Goal: Task Accomplishment & Management: Manage account settings

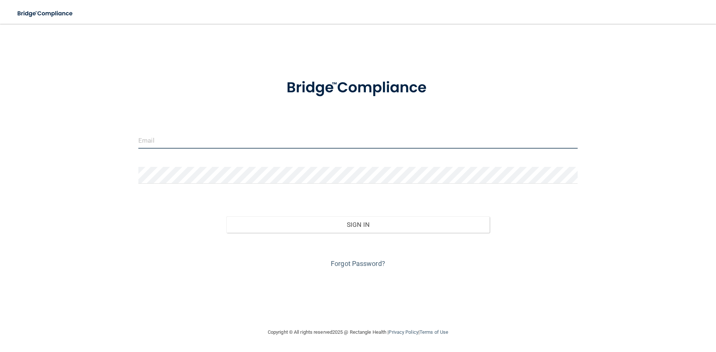
click at [207, 141] on input "email" at bounding box center [357, 140] width 439 height 17
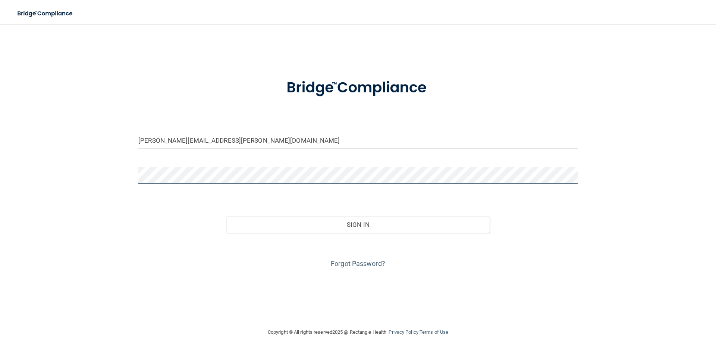
click at [226, 217] on button "Sign In" at bounding box center [357, 225] width 263 height 16
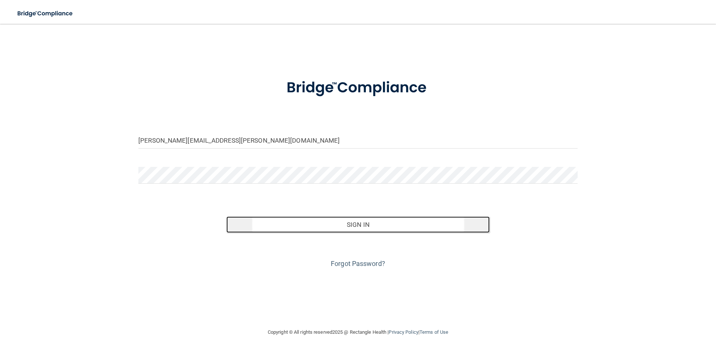
click at [343, 225] on button "Sign In" at bounding box center [357, 225] width 263 height 16
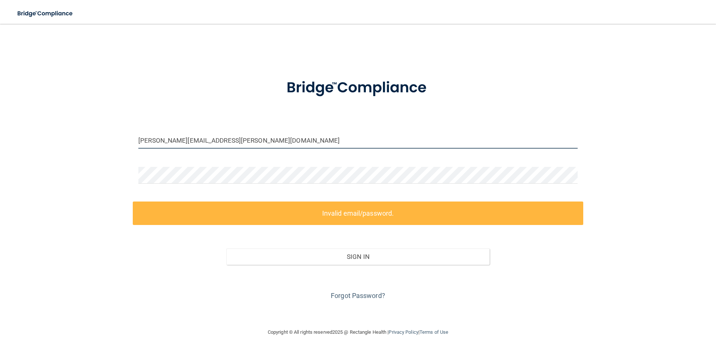
click at [251, 141] on input "[PERSON_NAME][EMAIL_ADDRESS][PERSON_NAME][DOMAIN_NAME]" at bounding box center [357, 140] width 439 height 17
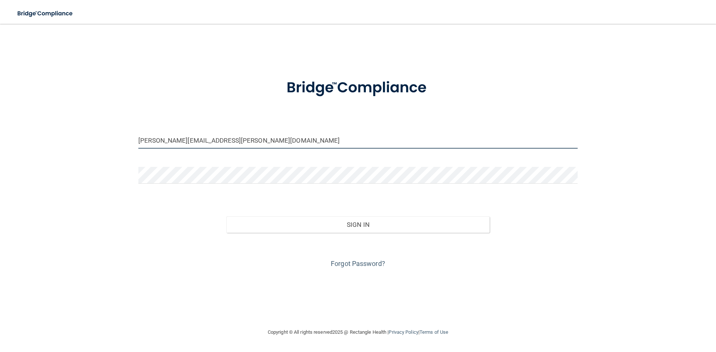
type input "[PERSON_NAME][EMAIL_ADDRESS][PERSON_NAME][DOMAIN_NAME]"
click at [226, 217] on button "Sign In" at bounding box center [357, 225] width 263 height 16
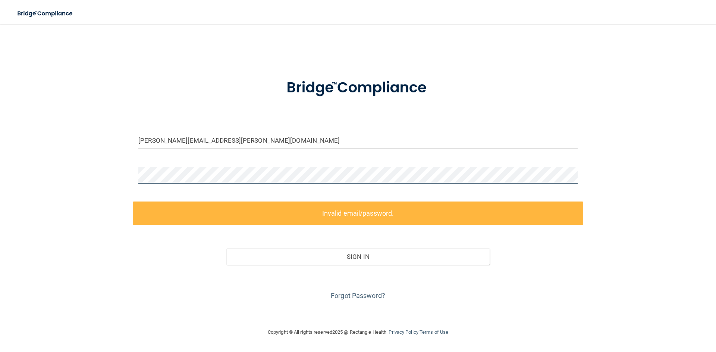
click at [97, 181] on div "[PERSON_NAME][EMAIL_ADDRESS][PERSON_NAME][DOMAIN_NAME] Invalid email/password. …" at bounding box center [358, 175] width 686 height 289
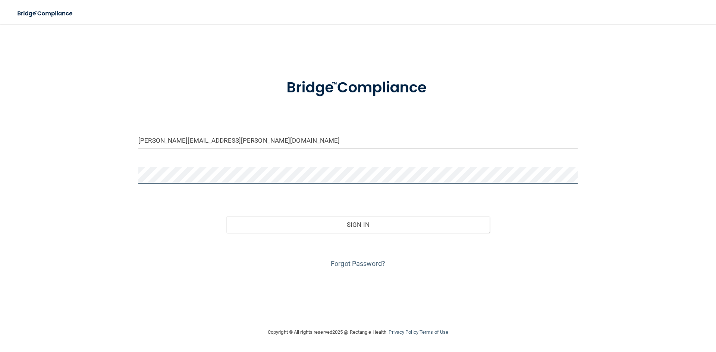
click at [226, 217] on button "Sign In" at bounding box center [357, 225] width 263 height 16
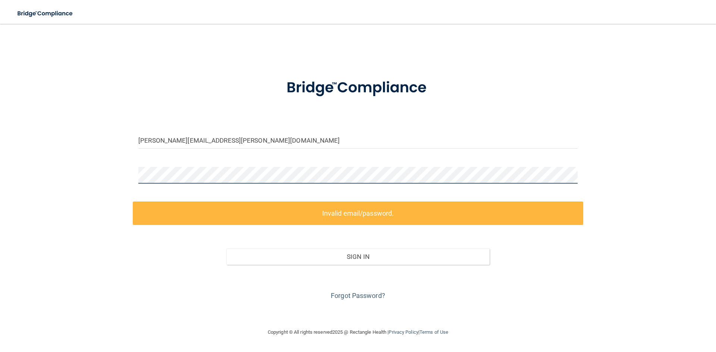
click at [32, 182] on div "[PERSON_NAME][EMAIL_ADDRESS][PERSON_NAME][DOMAIN_NAME] Invalid email/password. …" at bounding box center [358, 175] width 686 height 289
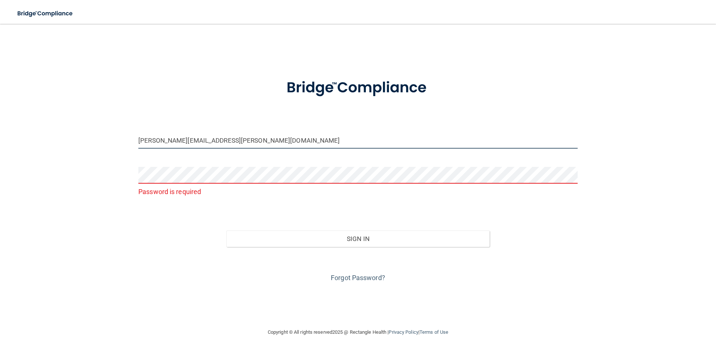
drag, startPoint x: 255, startPoint y: 141, endPoint x: 72, endPoint y: 141, distance: 183.7
click at [72, 141] on div "[PERSON_NAME][EMAIL_ADDRESS][PERSON_NAME][DOMAIN_NAME] Password is required Inv…" at bounding box center [358, 175] width 686 height 289
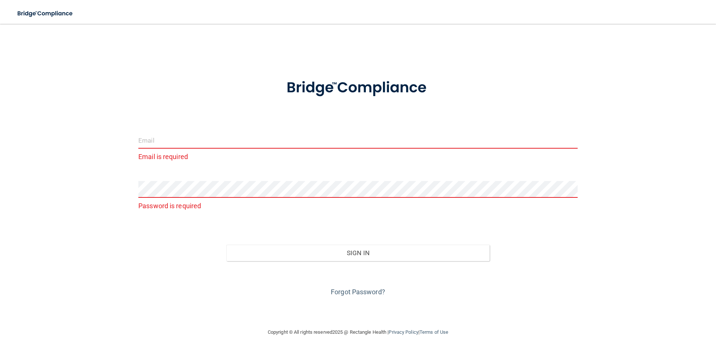
click at [165, 138] on input "email" at bounding box center [357, 140] width 439 height 17
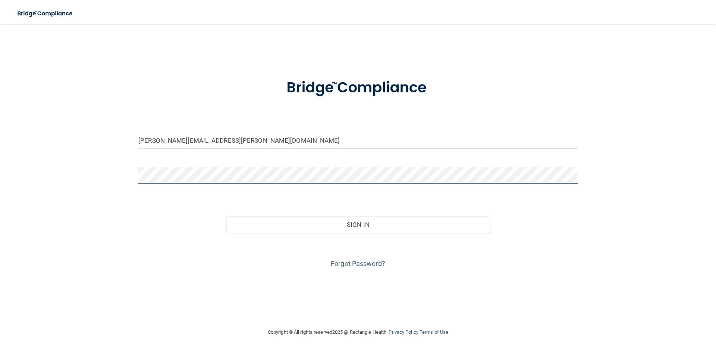
click at [226, 217] on button "Sign In" at bounding box center [357, 225] width 263 height 16
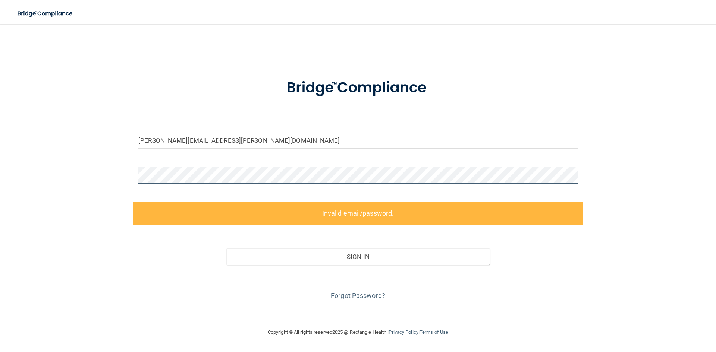
click at [101, 172] on div "[PERSON_NAME][EMAIL_ADDRESS][PERSON_NAME][DOMAIN_NAME] Invalid email/password. …" at bounding box center [358, 175] width 686 height 289
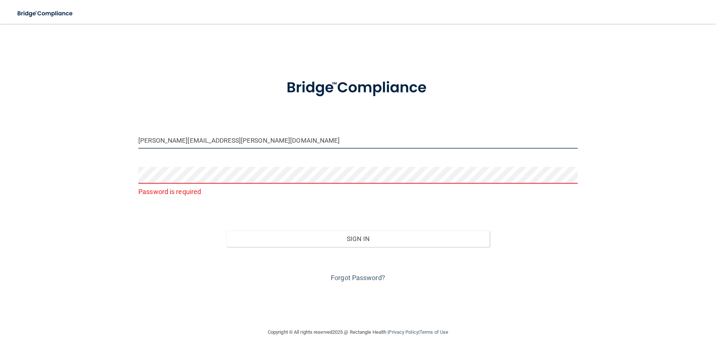
click at [271, 141] on input "[PERSON_NAME][EMAIL_ADDRESS][PERSON_NAME][DOMAIN_NAME]" at bounding box center [357, 140] width 439 height 17
type input "[PERSON_NAME][EMAIL_ADDRESS][PERSON_NAME][DOMAIN_NAME]"
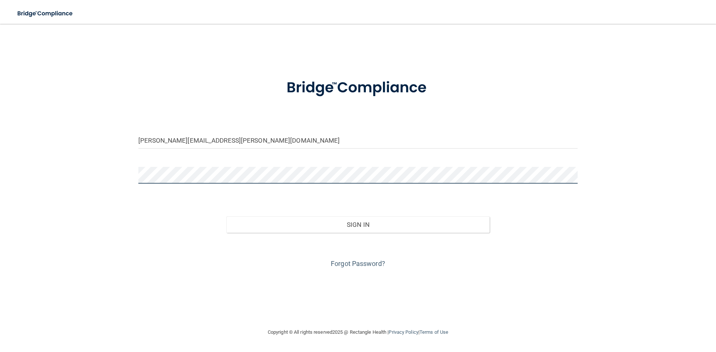
click at [226, 217] on button "Sign In" at bounding box center [357, 225] width 263 height 16
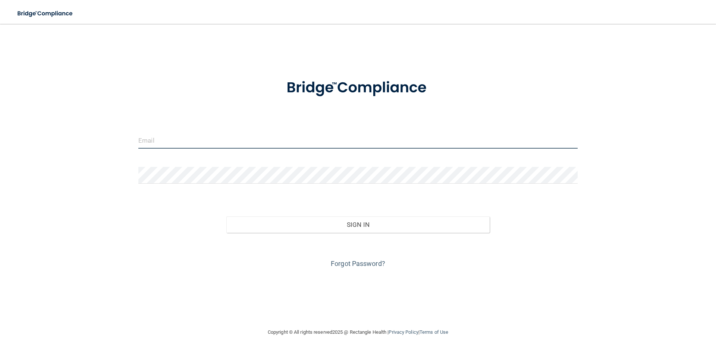
click at [186, 137] on input "email" at bounding box center [357, 140] width 439 height 17
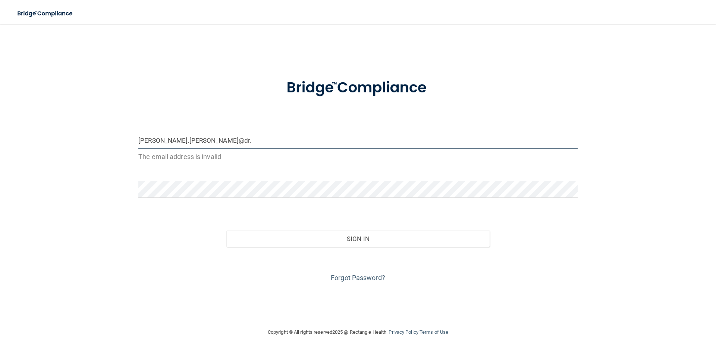
type input "[PERSON_NAME].[PERSON_NAME]@dr."
